Goal: Check status: Check status

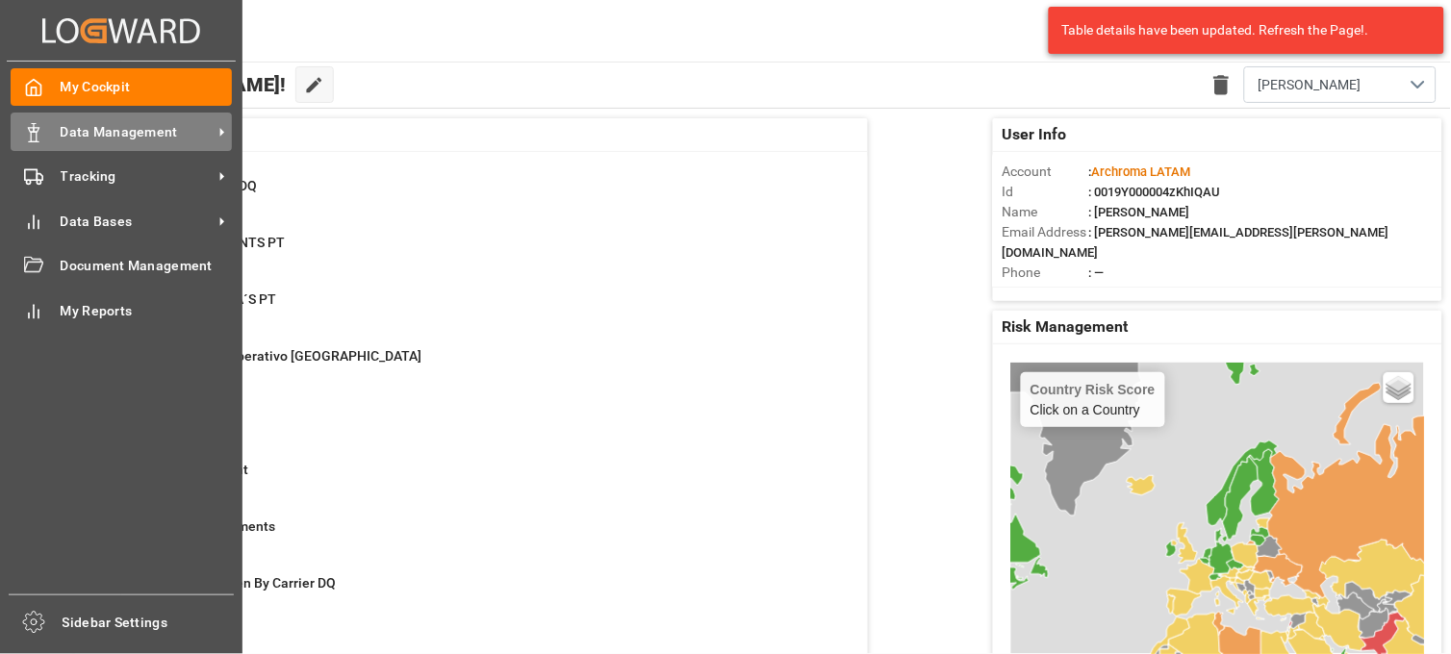
click at [61, 127] on span "Data Management" at bounding box center [137, 132] width 152 height 20
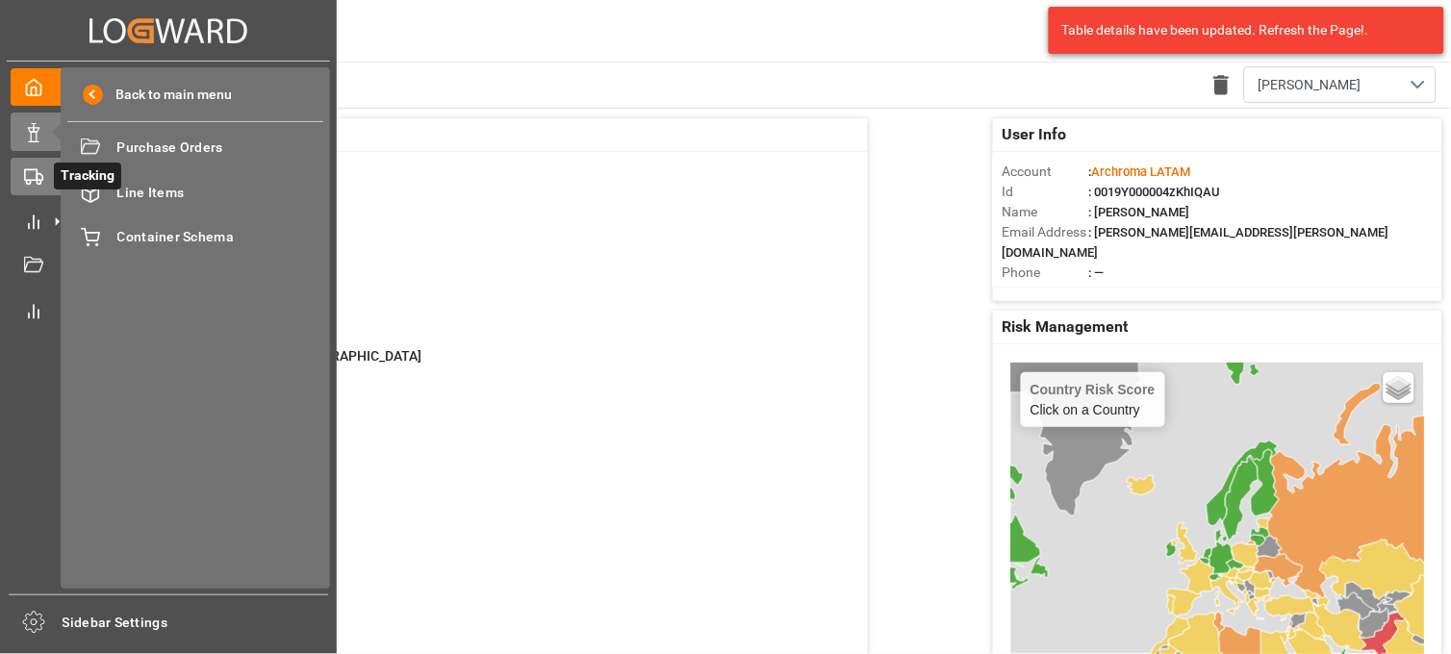
click at [48, 179] on icon at bounding box center [57, 176] width 20 height 20
click at [183, 165] on div "Final Delivery Final Delivery" at bounding box center [195, 148] width 256 height 38
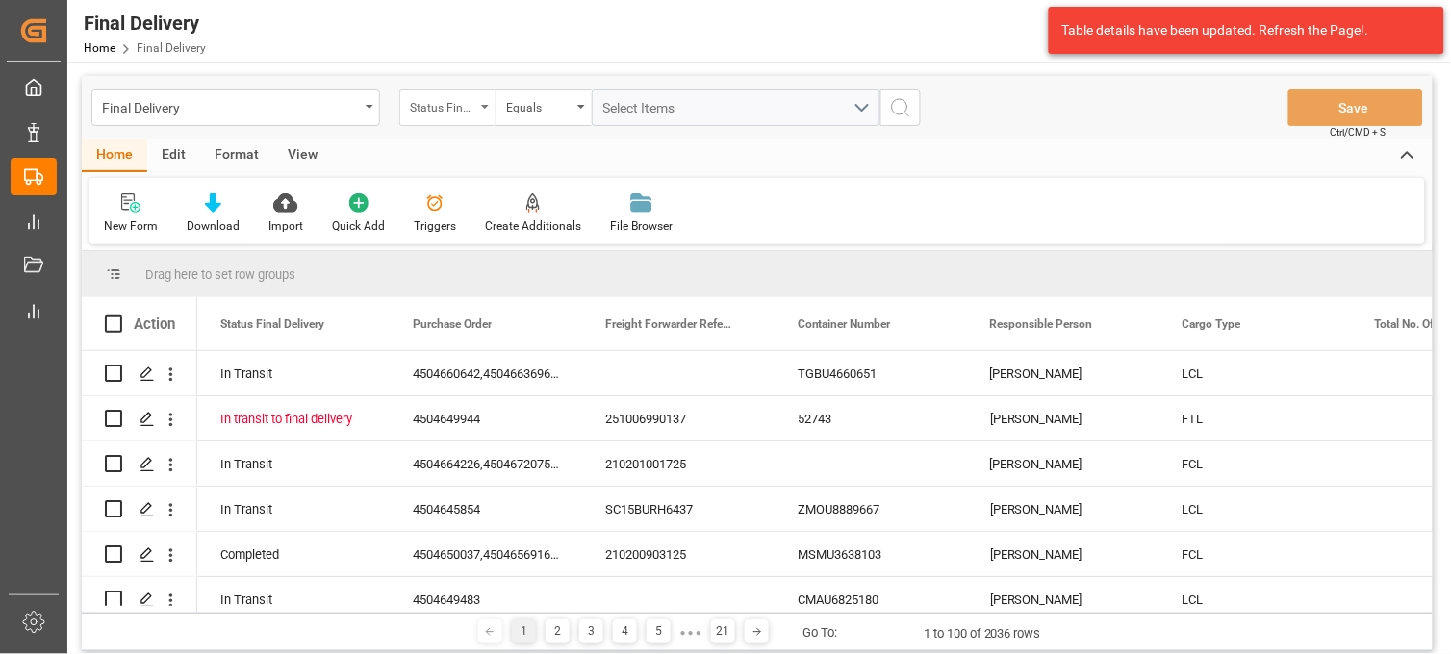
click at [453, 112] on div "Status Final Delivery" at bounding box center [442, 105] width 65 height 22
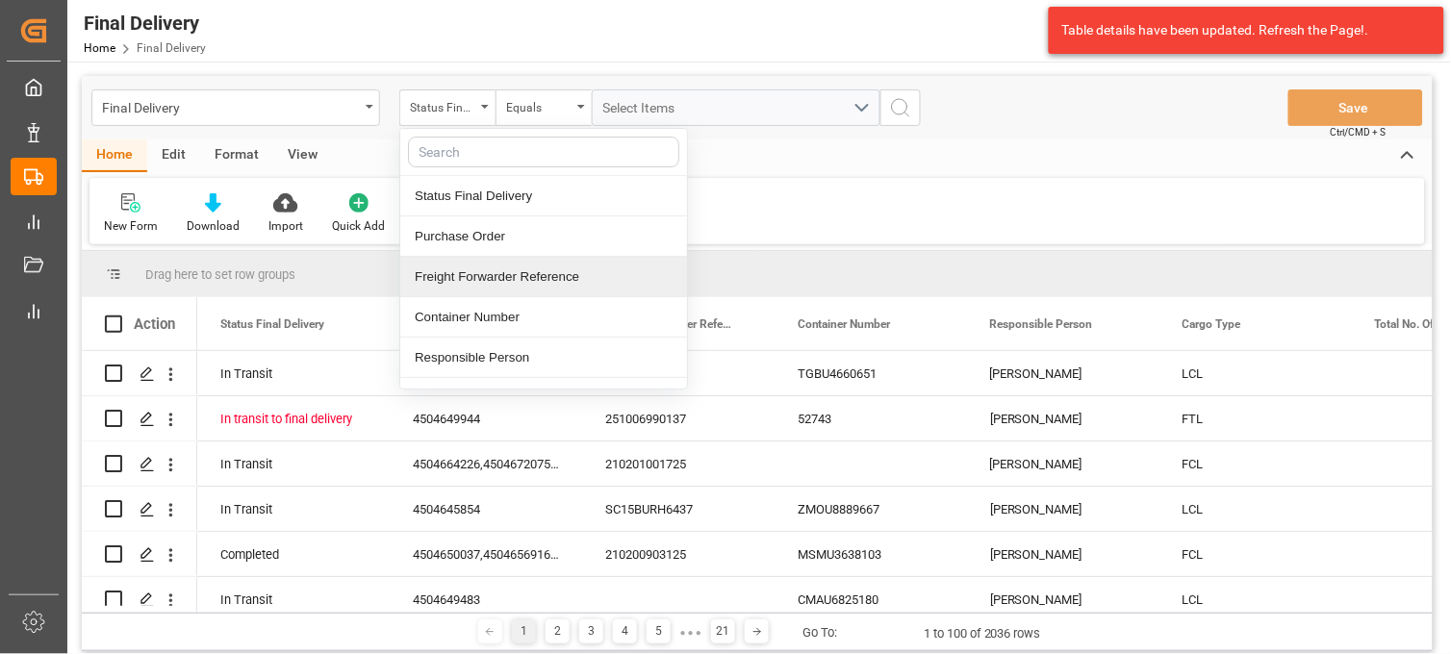
click at [513, 277] on div "Freight Forwarder Reference" at bounding box center [543, 277] width 287 height 40
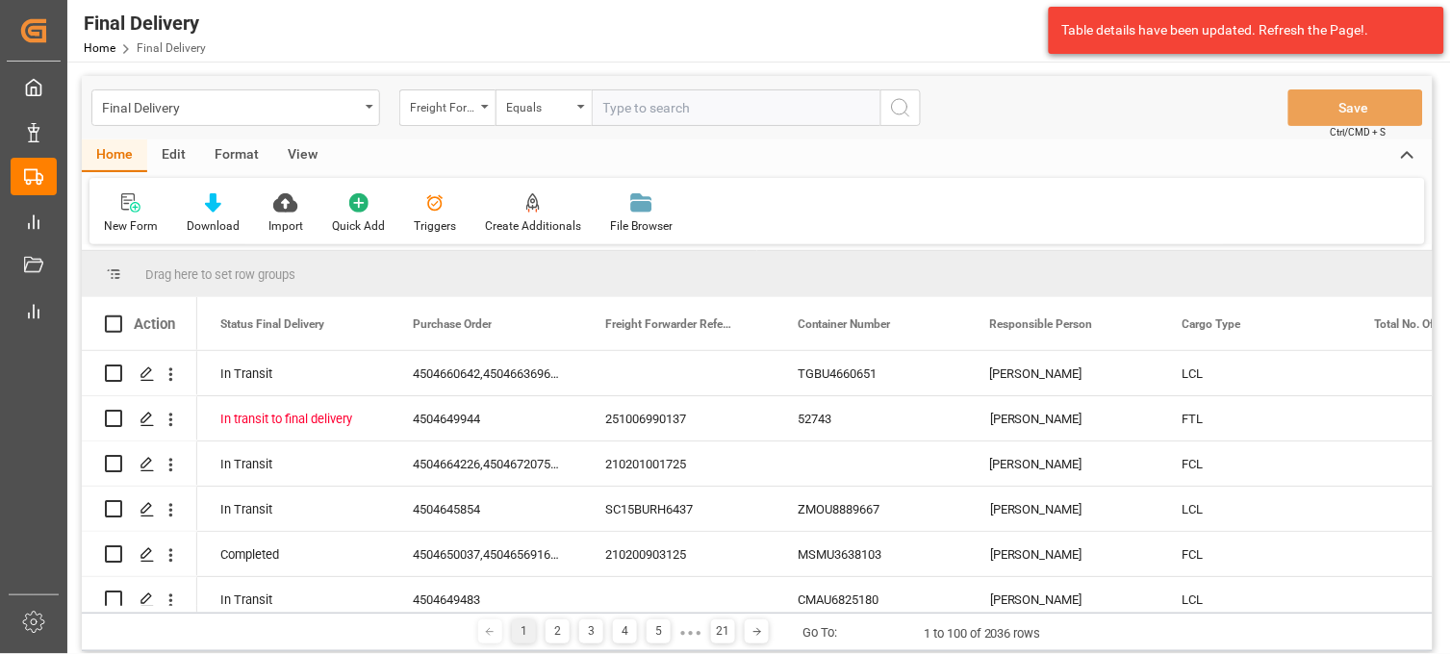
click at [598, 101] on input "text" at bounding box center [736, 107] width 289 height 37
type input "251015080077"
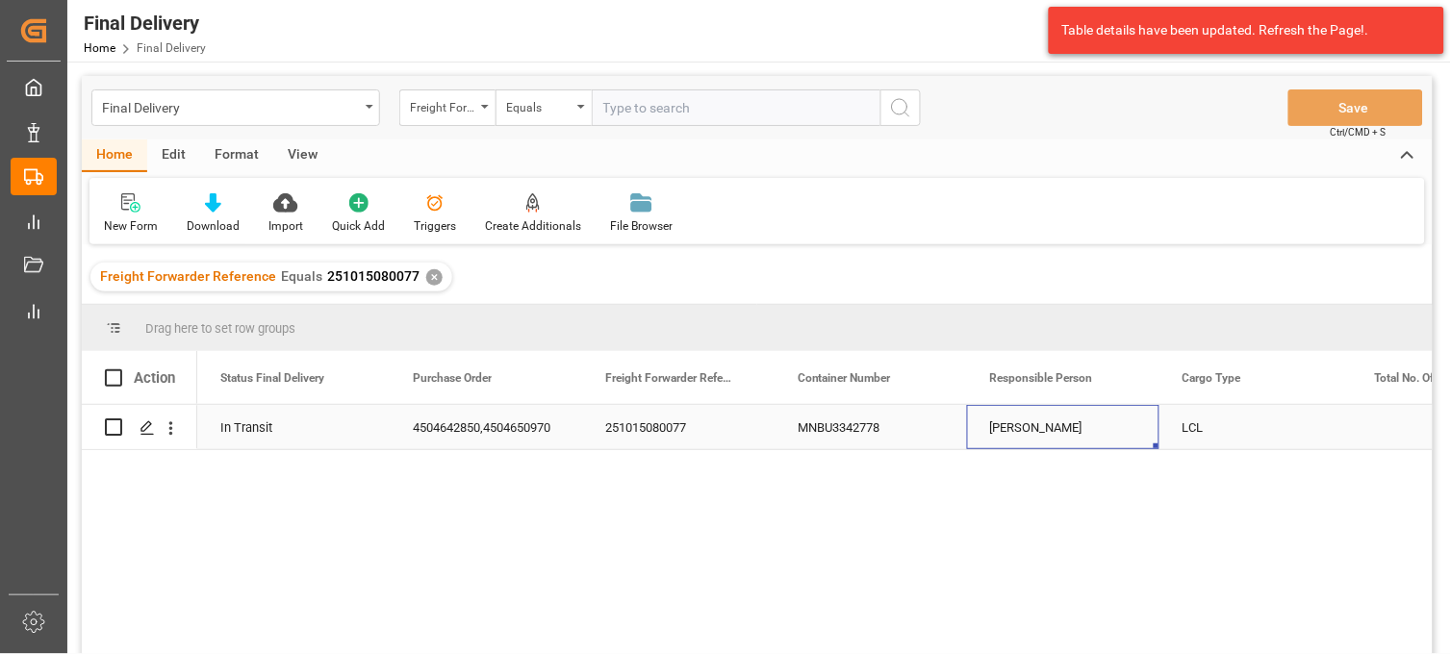
click at [1014, 424] on div "[PERSON_NAME]" at bounding box center [1063, 427] width 192 height 44
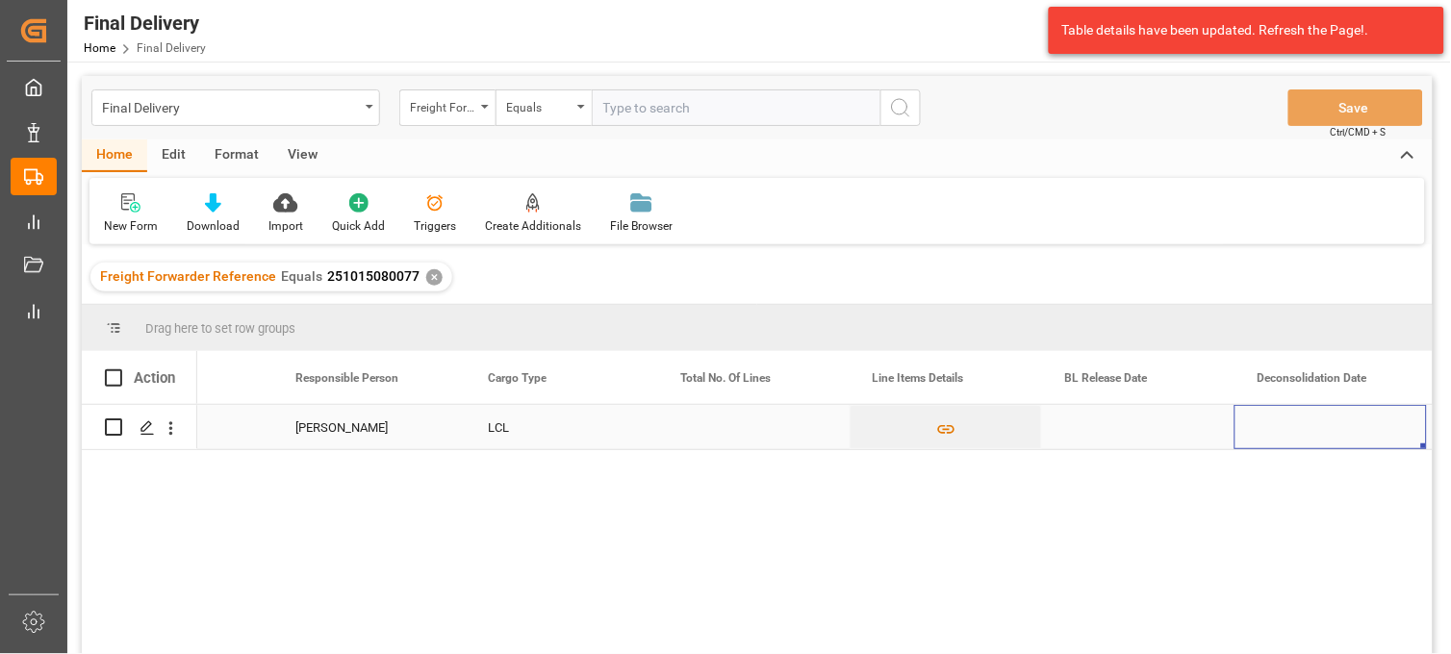
scroll to position [0, 887]
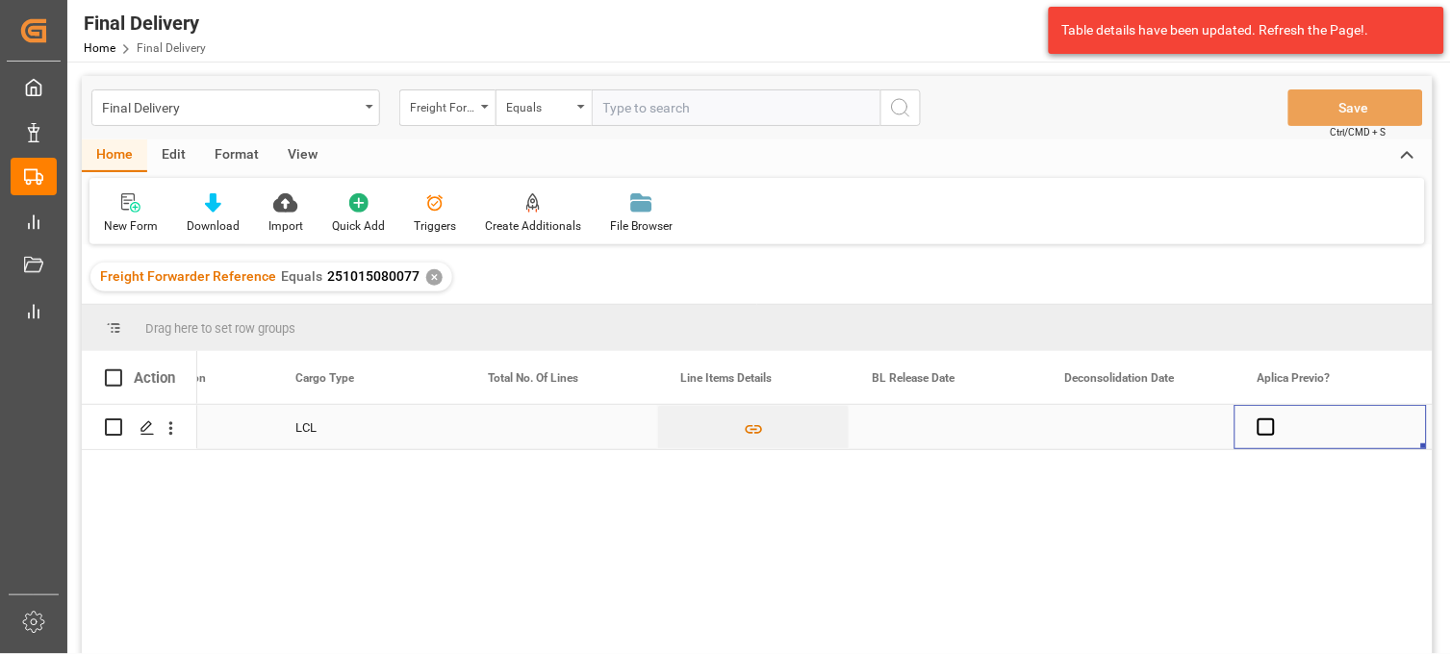
click at [900, 427] on div "Press SPACE to select this row." at bounding box center [945, 427] width 192 height 44
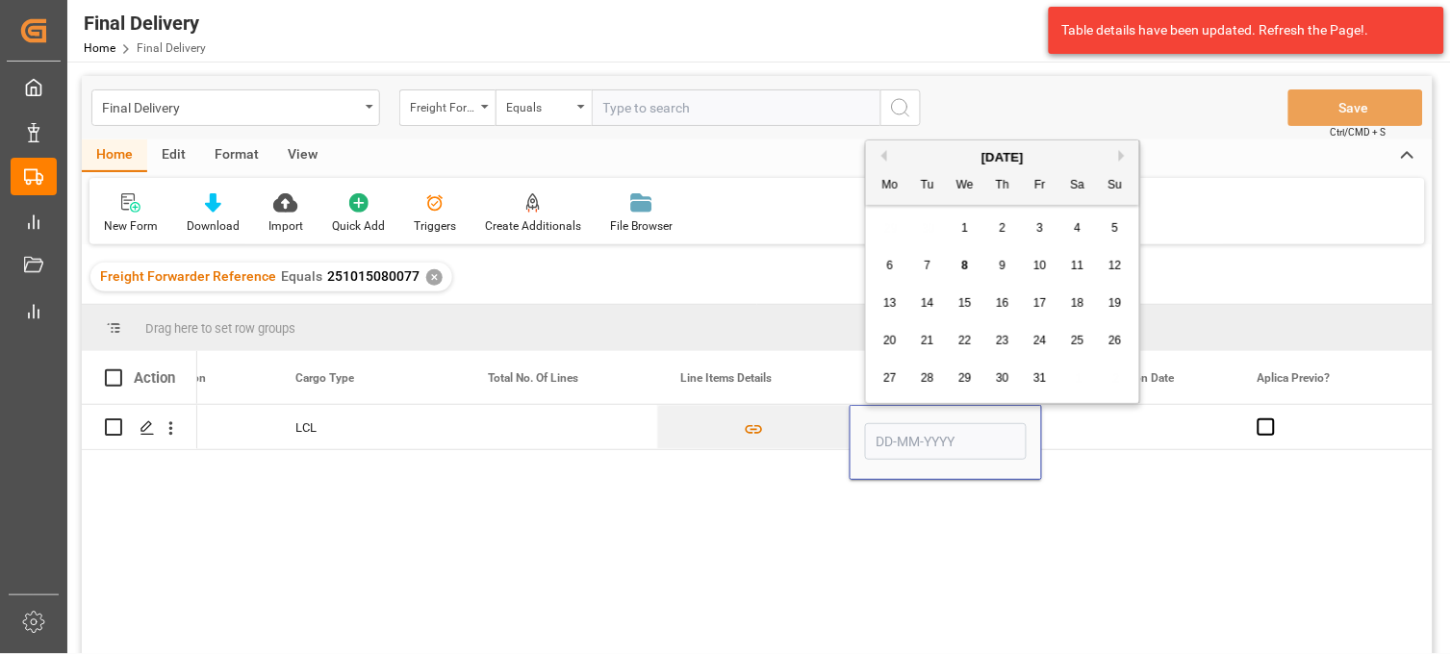
click at [963, 264] on span "8" at bounding box center [965, 265] width 7 height 13
type input "[DATE]"
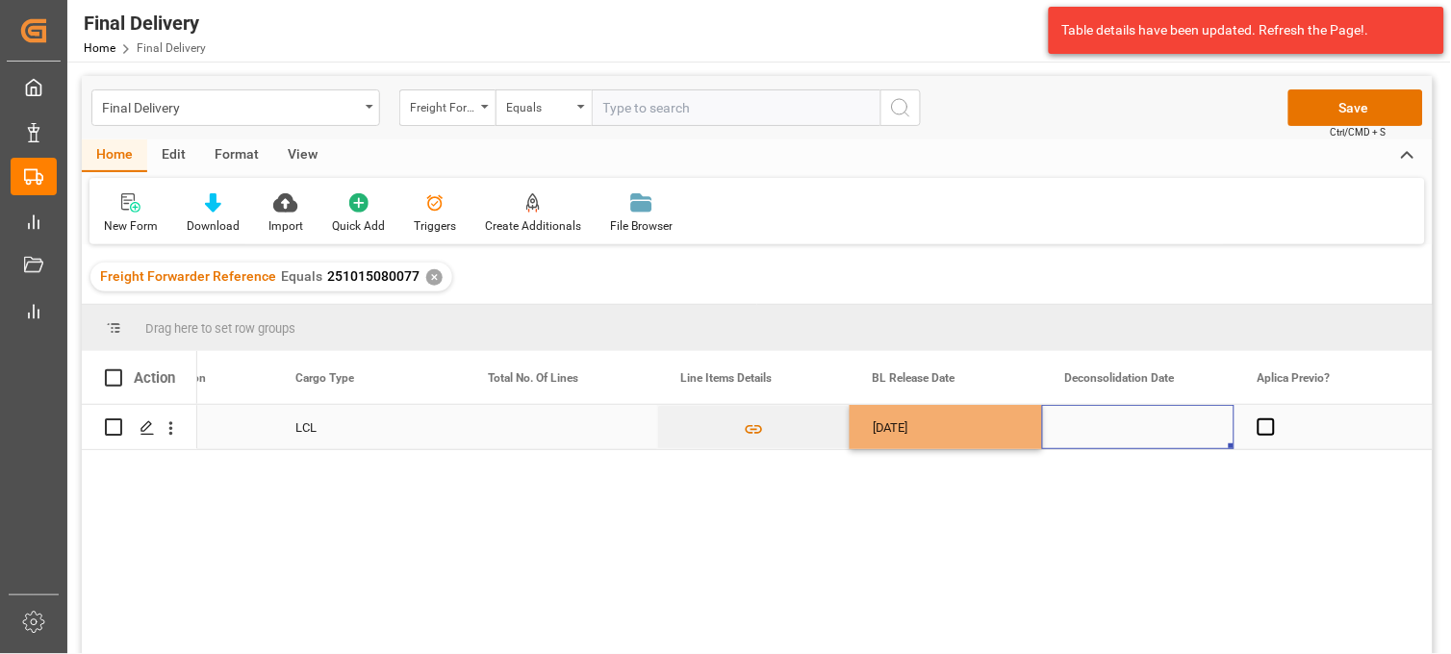
click at [1083, 426] on div "Press SPACE to select this row." at bounding box center [1138, 427] width 192 height 44
click at [1261, 427] on span "Press SPACE to select this row." at bounding box center [1265, 426] width 17 height 17
click at [1272, 418] on input "Press SPACE to select this row." at bounding box center [1272, 418] width 0 height 0
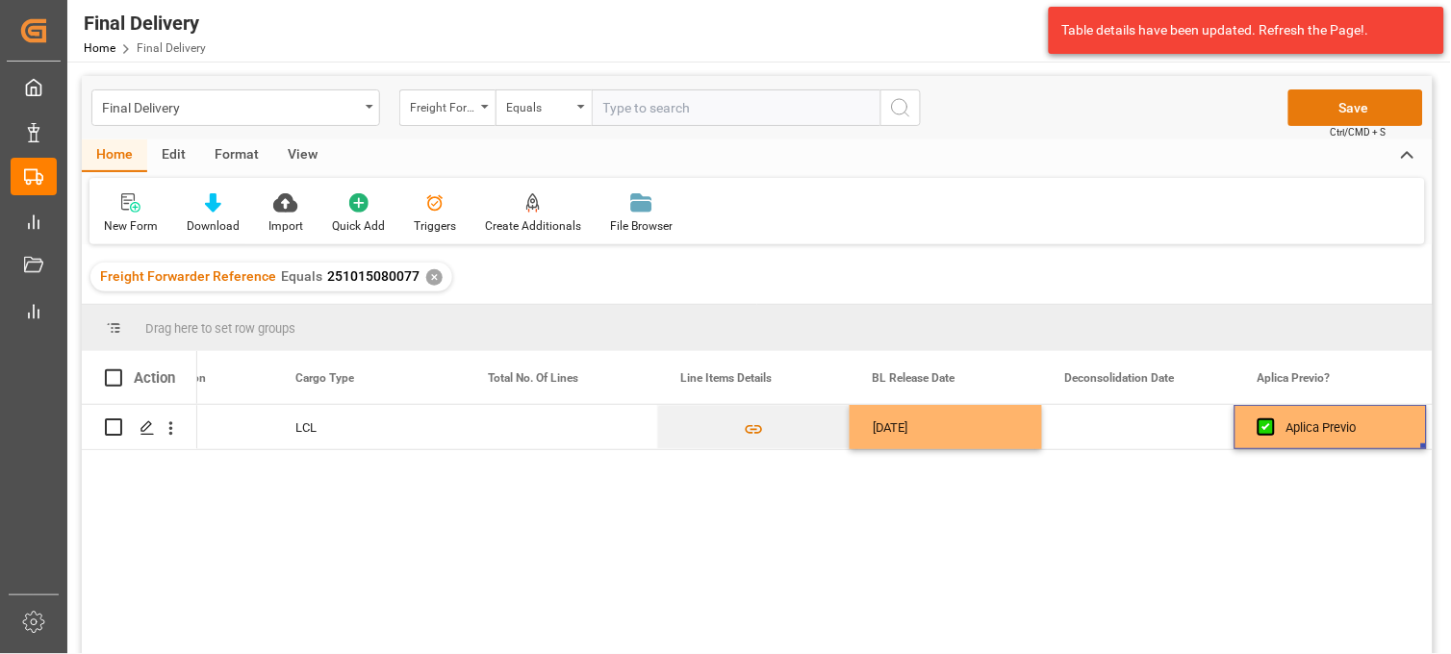
click at [1326, 118] on button "Save" at bounding box center [1355, 107] width 135 height 37
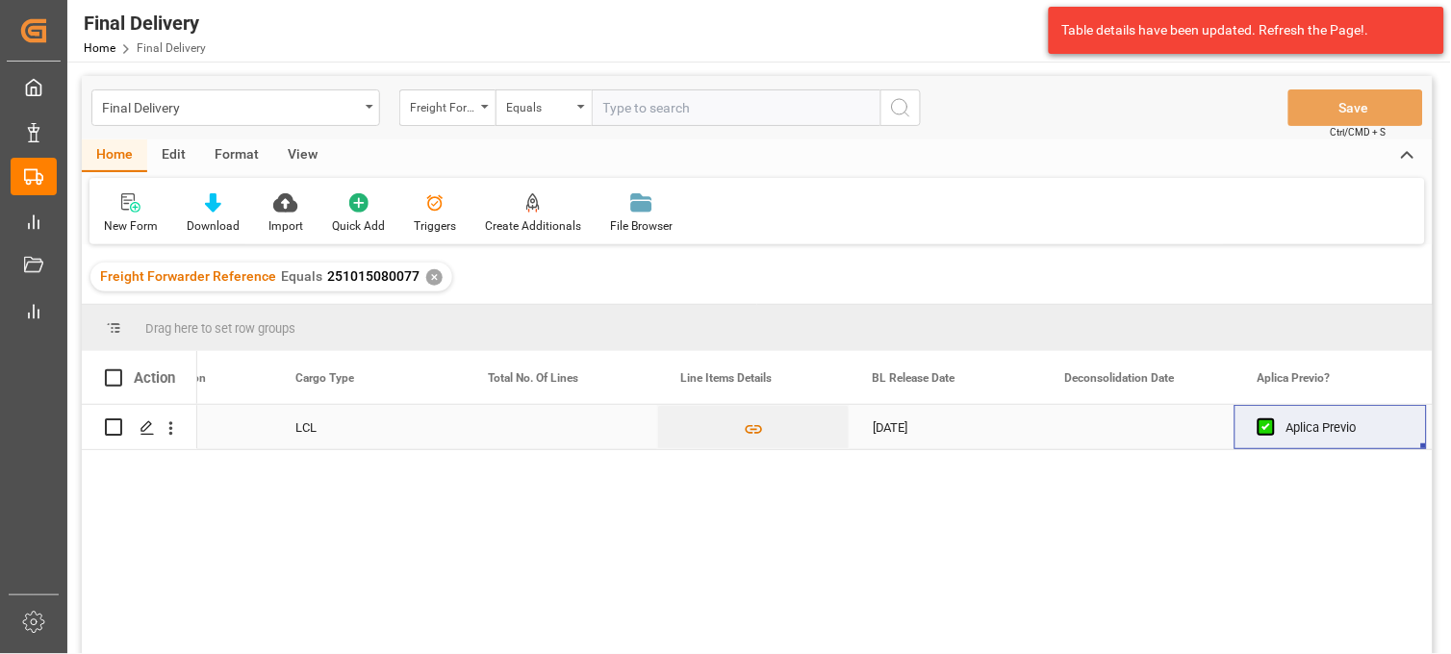
click at [1106, 429] on div "Press SPACE to select this row." at bounding box center [1138, 427] width 192 height 44
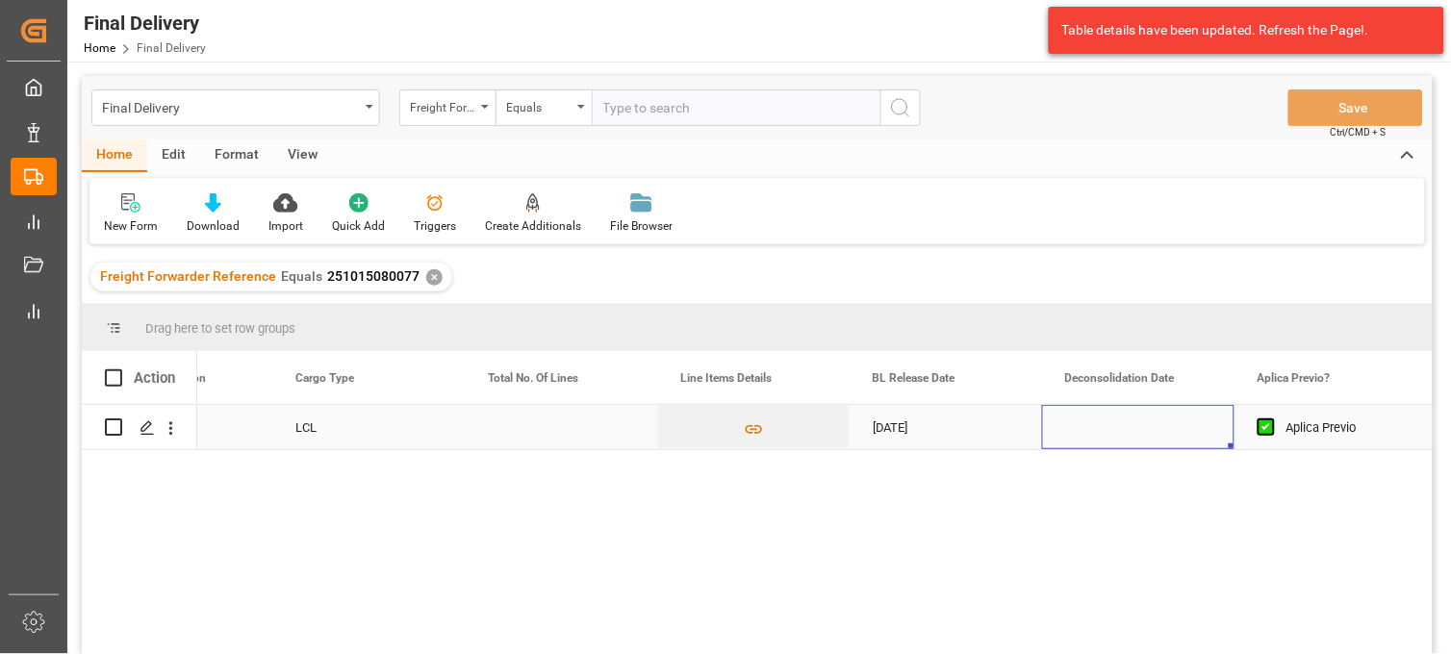
click at [1106, 429] on div "Press SPACE to select this row." at bounding box center [1138, 427] width 192 height 44
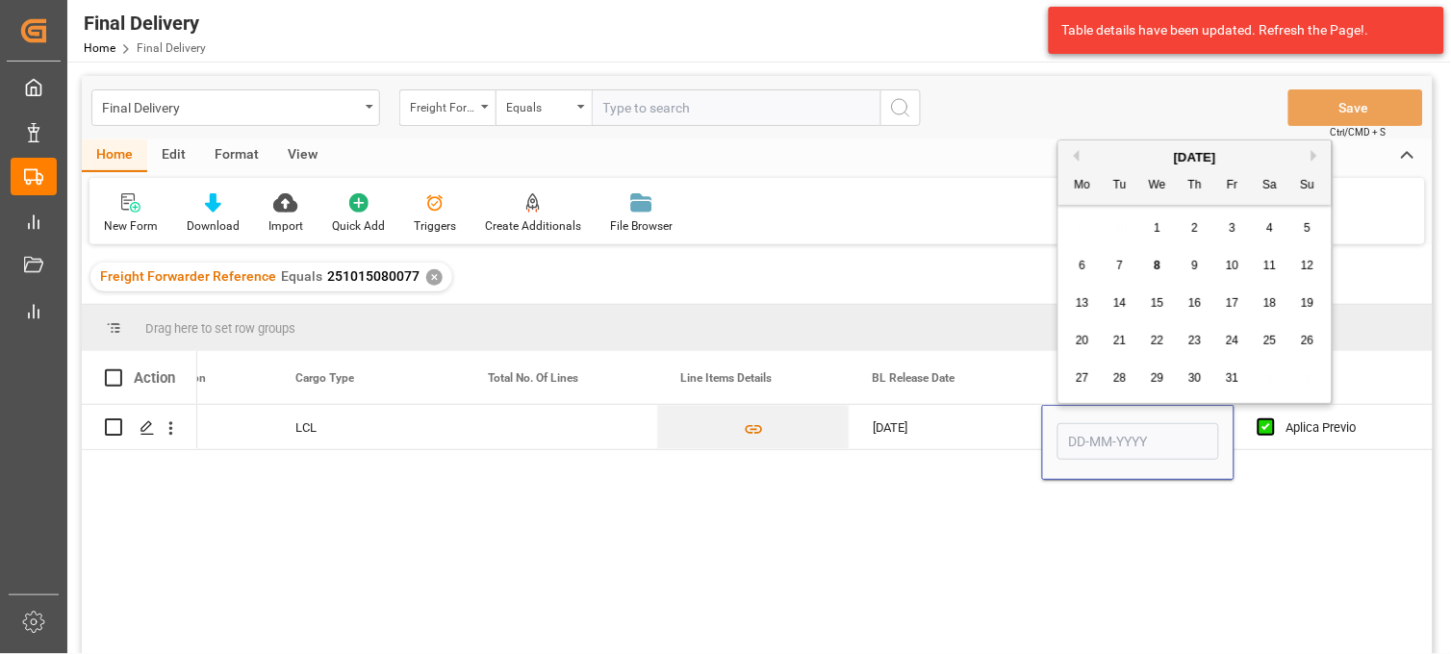
click at [1157, 265] on span "8" at bounding box center [1157, 265] width 7 height 13
type input "[DATE]"
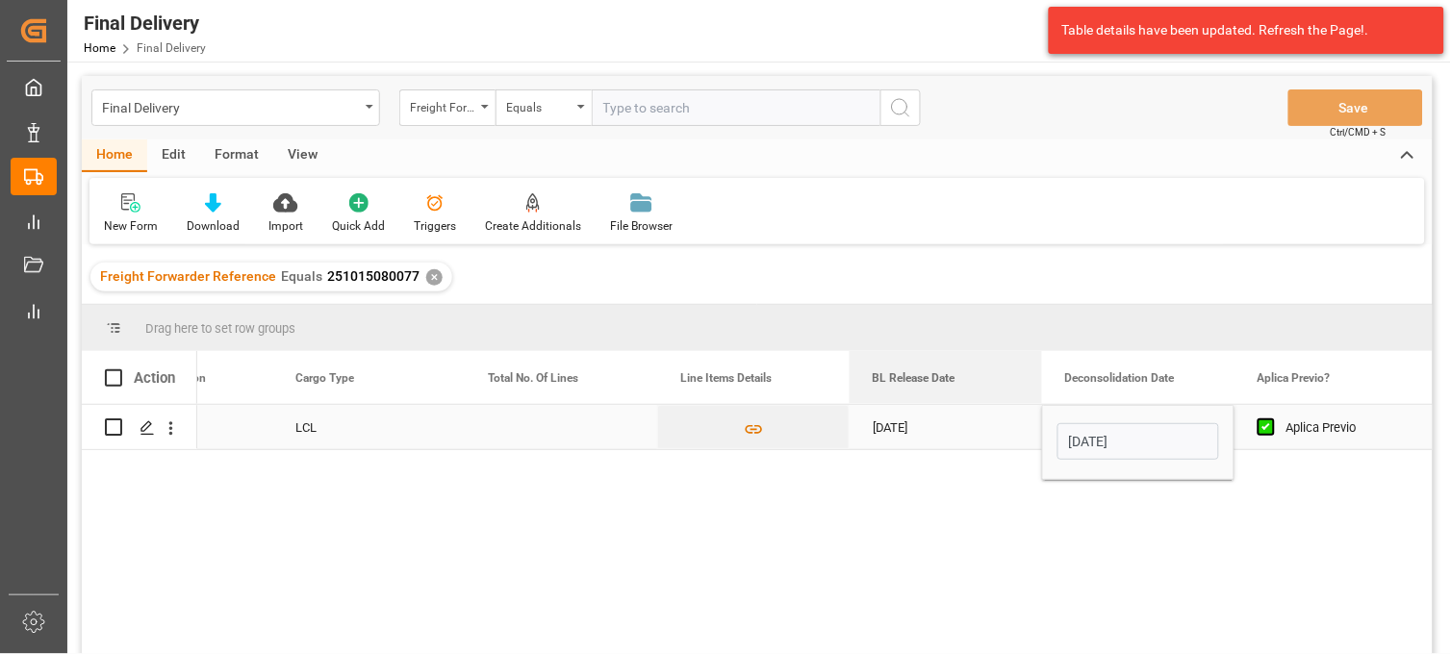
drag, startPoint x: 910, startPoint y: 402, endPoint x: 909, endPoint y: 417, distance: 14.5
click at [909, 417] on div "Action Container Number Responsible Person Cargo Type" at bounding box center [757, 509] width 1351 height 316
click at [909, 417] on div "[DATE]" at bounding box center [945, 427] width 192 height 44
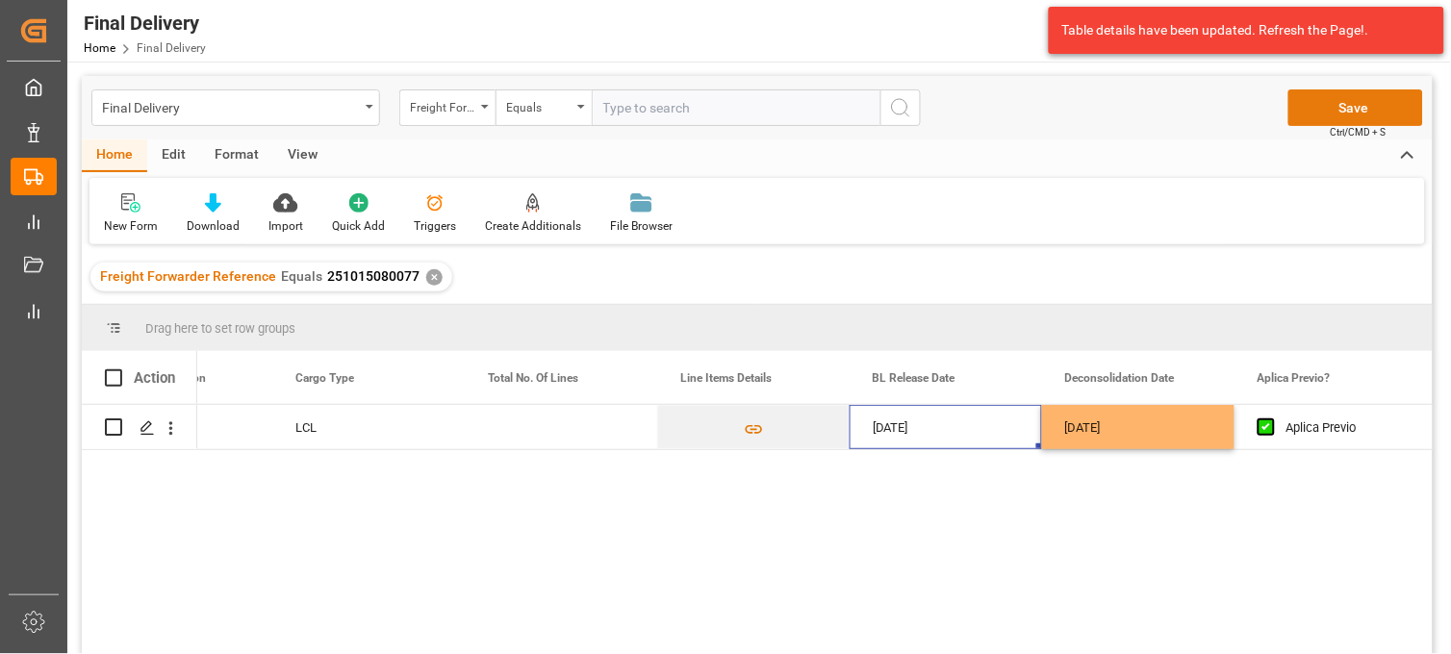
click at [1320, 120] on button "Save" at bounding box center [1355, 107] width 135 height 37
